Goal: Task Accomplishment & Management: Manage account settings

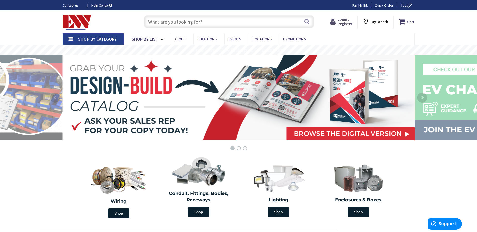
click at [344, 23] on span "Login / Register" at bounding box center [344, 21] width 15 height 9
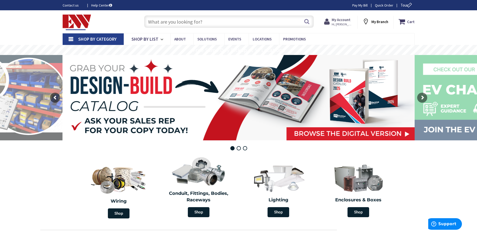
click at [346, 22] on span "Hi, [PERSON_NAME]" at bounding box center [341, 24] width 21 height 4
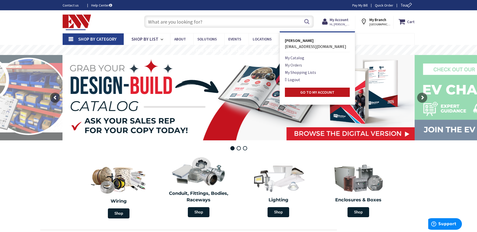
click at [301, 65] on link "My Orders" at bounding box center [293, 65] width 17 height 6
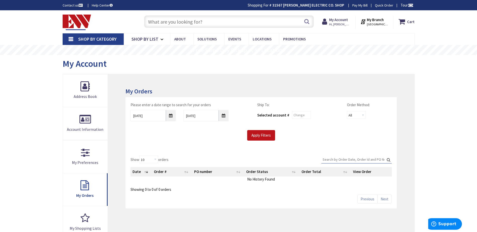
click at [158, 23] on input "text" at bounding box center [229, 21] width 170 height 13
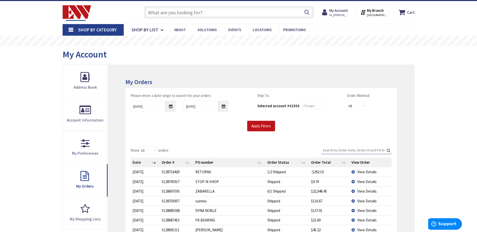
scroll to position [50, 0]
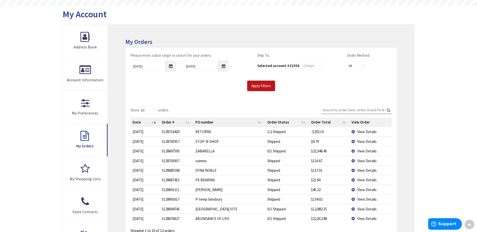
click at [361, 171] on span "View Details" at bounding box center [366, 170] width 19 height 5
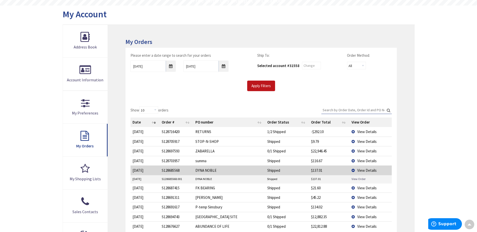
click at [359, 180] on link "View Order" at bounding box center [358, 179] width 14 height 4
click at [237, 187] on td "FK BEARING" at bounding box center [229, 188] width 72 height 10
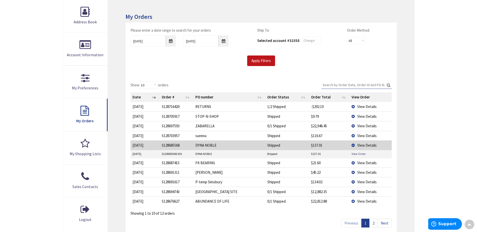
click at [359, 181] on span "View Details" at bounding box center [366, 182] width 19 height 5
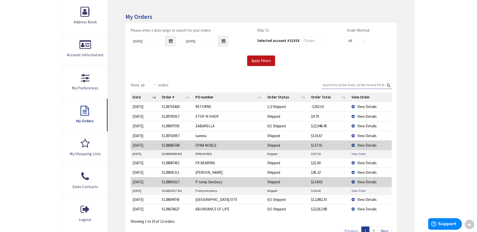
click at [220, 192] on td "P-temp Simsbury" at bounding box center [229, 191] width 72 height 8
click at [367, 211] on span "View Details" at bounding box center [366, 209] width 19 height 5
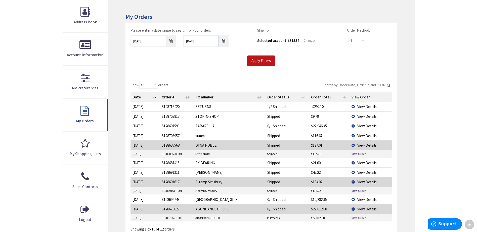
click at [352, 218] on link "View Order" at bounding box center [358, 218] width 14 height 4
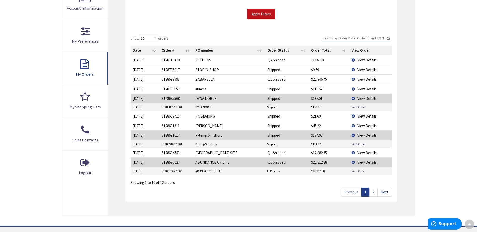
scroll to position [50, 0]
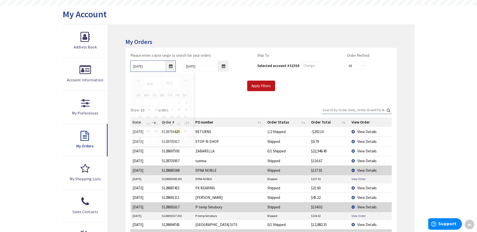
click at [172, 68] on input "8/29/2025" at bounding box center [152, 66] width 45 height 11
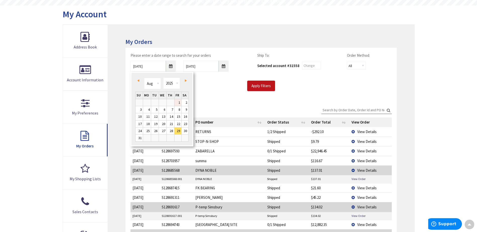
click at [175, 104] on link "1" at bounding box center [177, 102] width 7 height 7
type input "08/01/2025"
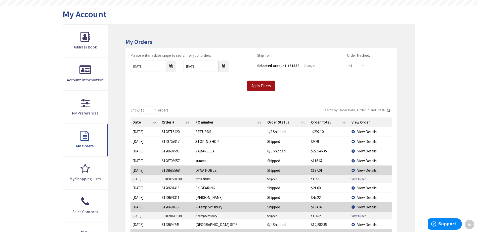
click at [264, 88] on input "Apply Filters" at bounding box center [261, 86] width 28 height 11
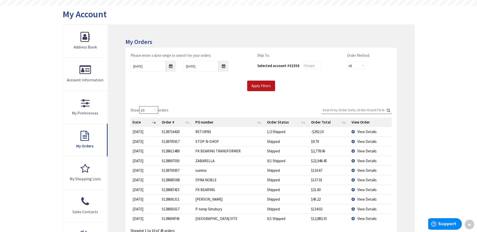
click at [155, 111] on select "10 25 50 100" at bounding box center [148, 110] width 19 height 8
select select "100"
click at [140, 106] on select "10 25 50 100" at bounding box center [148, 110] width 19 height 8
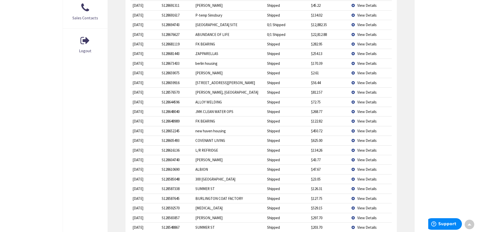
scroll to position [251, 0]
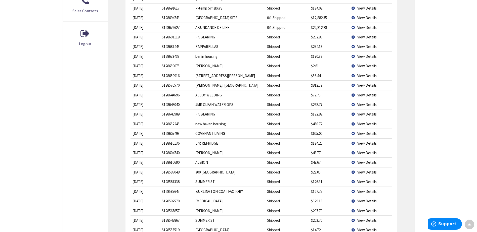
click at [231, 96] on td "ALLOY WELDING" at bounding box center [229, 95] width 72 height 10
click at [366, 96] on span "View Details" at bounding box center [366, 95] width 19 height 5
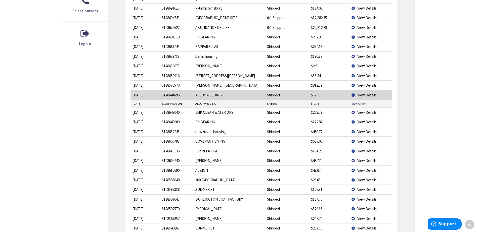
click at [360, 103] on link "View Order" at bounding box center [358, 103] width 14 height 4
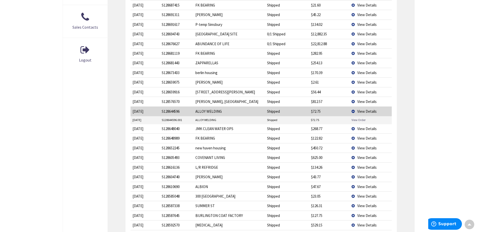
scroll to position [226, 0]
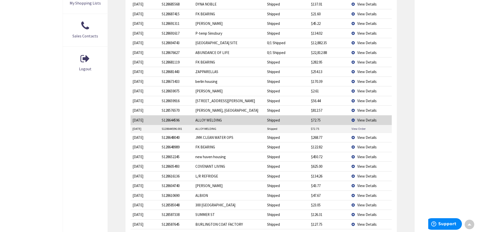
click at [247, 110] on td "Dyno Simsbury, CT" at bounding box center [229, 111] width 72 height 10
click at [248, 94] on td "John" at bounding box center [229, 91] width 72 height 10
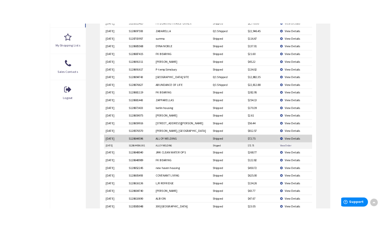
scroll to position [201, 0]
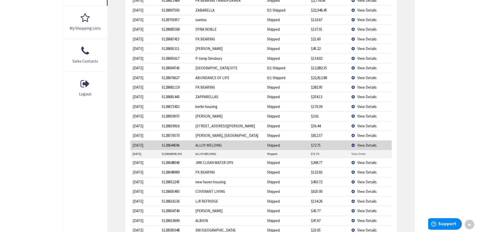
click at [356, 96] on td "View Details" at bounding box center [370, 97] width 42 height 10
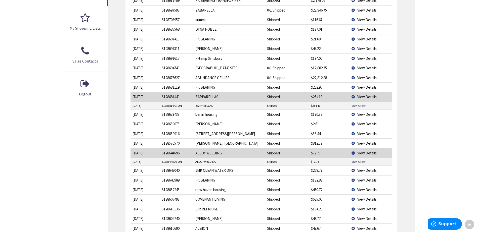
click at [355, 107] on link "View Order" at bounding box center [358, 105] width 14 height 4
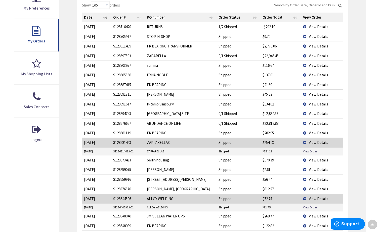
scroll to position [151, 0]
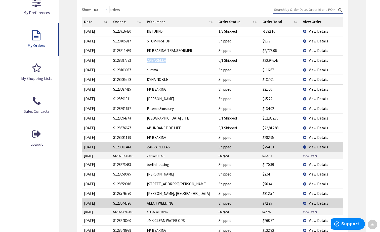
drag, startPoint x: 170, startPoint y: 61, endPoint x: 147, endPoint y: 62, distance: 22.9
click at [147, 62] on td "ZABARELLA" at bounding box center [181, 61] width 72 height 10
drag, startPoint x: 147, startPoint y: 62, endPoint x: 153, endPoint y: 60, distance: 5.9
copy td "ZABARELLA"
click at [319, 183] on span "View Details" at bounding box center [317, 184] width 19 height 5
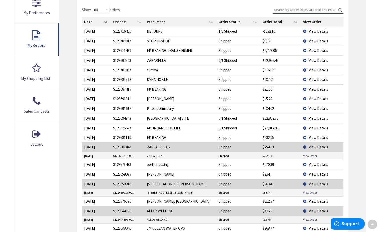
click at [306, 194] on link "View Order" at bounding box center [310, 192] width 14 height 4
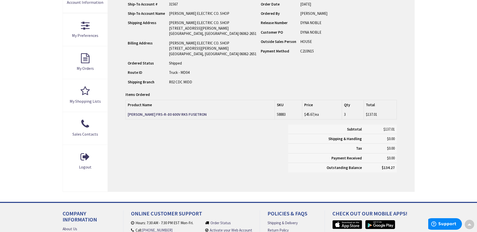
scroll to position [101, 0]
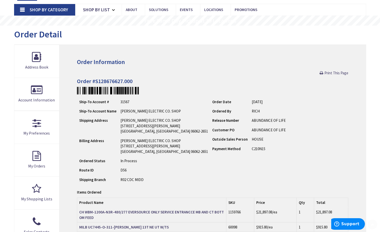
scroll to position [126, 0]
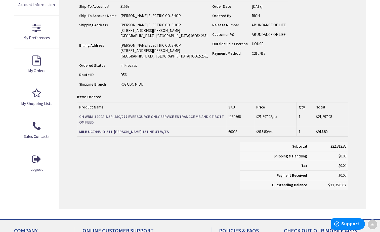
click at [106, 118] on strong "CH WBM-1200A-N3R-480/277 EVERSOURCE ONLY SERVICE ENTRANCCE MB AND CT BOTTOM FEED" at bounding box center [151, 119] width 144 height 10
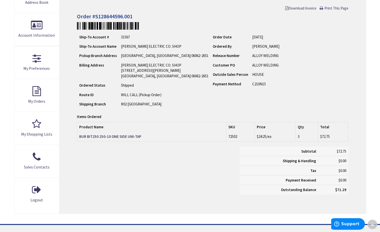
scroll to position [101, 0]
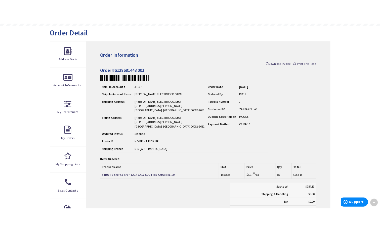
scroll to position [51, 0]
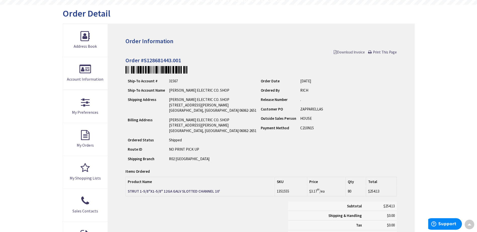
click at [355, 52] on span "Download Invoice" at bounding box center [348, 52] width 31 height 5
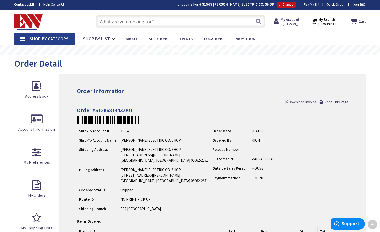
scroll to position [1, 0]
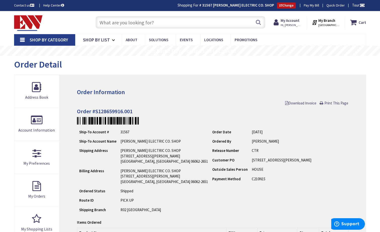
click at [118, 20] on input "text" at bounding box center [180, 22] width 170 height 13
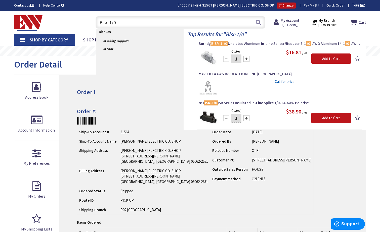
type input "Bisr-1/0"
click at [245, 60] on div at bounding box center [246, 59] width 6 height 6
type input "2"
click at [327, 58] on input "Add to Cart" at bounding box center [330, 59] width 39 height 11
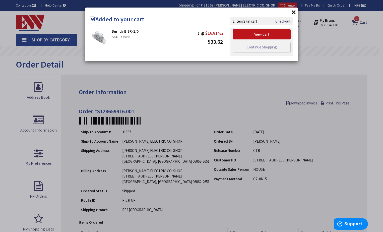
click at [293, 12] on button "×" at bounding box center [294, 12] width 8 height 8
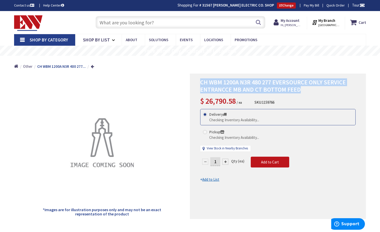
drag, startPoint x: 301, startPoint y: 89, endPoint x: 202, endPoint y: 84, distance: 99.1
click at [202, 84] on h1 "CH WBM 1200A N3R 480 277 EVERSOURCE ONLY SERVICE ENTRANCCE MB AND CT BOTTOM FEED" at bounding box center [277, 86] width 155 height 15
drag, startPoint x: 202, startPoint y: 84, endPoint x: 239, endPoint y: 87, distance: 37.5
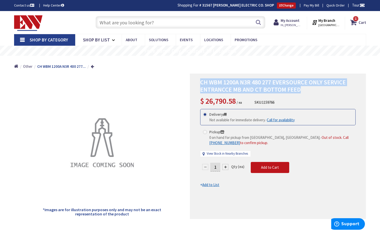
click at [272, 84] on span "CH WBM 1200A N3R 480 277 EVERSOURCE ONLY SERVICE ENTRANCCE MB AND CT BOTTOM FEED" at bounding box center [272, 85] width 145 height 15
click at [282, 91] on span "CH WBM 1200A N3R 480 277 EVERSOURCE ONLY SERVICE ENTRANCCE MB AND CT BOTTOM FEED" at bounding box center [272, 85] width 145 height 15
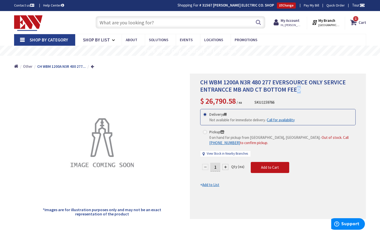
drag, startPoint x: 299, startPoint y: 89, endPoint x: 296, endPoint y: 88, distance: 3.0
click at [296, 88] on span "CH WBM 1200A N3R 480 277 EVERSOURCE ONLY SERVICE ENTRANCCE MB AND CT BOTTOM FEED" at bounding box center [272, 85] width 145 height 15
click at [241, 81] on span "CH WBM 1200A N3R 480 277 EVERSOURCE ONLY SERVICE ENTRANCCE MB AND CT BOTTOM FEED" at bounding box center [272, 85] width 145 height 15
drag, startPoint x: 197, startPoint y: 82, endPoint x: 274, endPoint y: 83, distance: 76.1
click at [274, 83] on div "CH WBM 1200A N3R 480 277 EVERSOURCE ONLY SERVICE ENTRANCCE MB AND CT BOTTOM FEE…" at bounding box center [278, 146] width 176 height 145
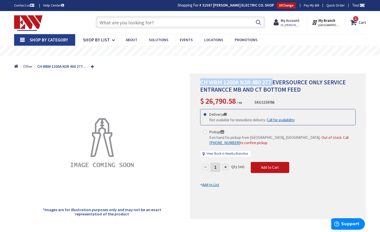
drag, startPoint x: 274, startPoint y: 83, endPoint x: 239, endPoint y: 81, distance: 34.4
click at [221, 80] on span "CH WBM 1200A N3R 480 277 EVERSOURCE ONLY SERVICE ENTRANCCE MB AND CT BOTTOM FEED" at bounding box center [272, 85] width 145 height 15
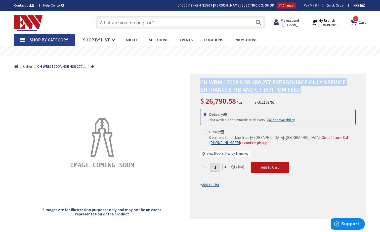
drag, startPoint x: 204, startPoint y: 83, endPoint x: 301, endPoint y: 88, distance: 97.4
click at [301, 88] on h1 "CH WBM 1200A N3R 480 277 EVERSOURCE ONLY SERVICE ENTRANCCE MB AND CT BOTTOM FEED" at bounding box center [277, 86] width 155 height 15
drag, startPoint x: 301, startPoint y: 88, endPoint x: 269, endPoint y: 89, distance: 31.9
